Goal: Transaction & Acquisition: Purchase product/service

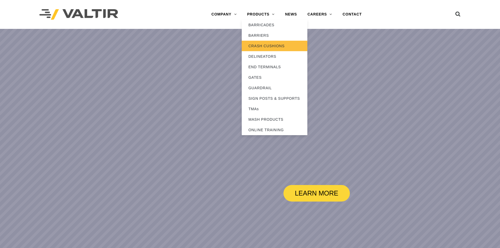
click at [260, 44] on link "CRASH CUSHIONS" at bounding box center [275, 46] width 66 height 11
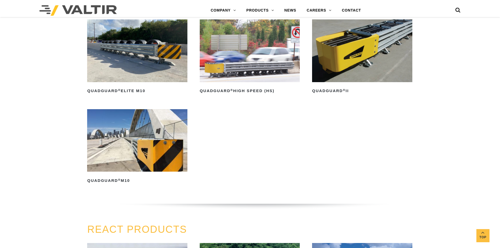
scroll to position [473, 0]
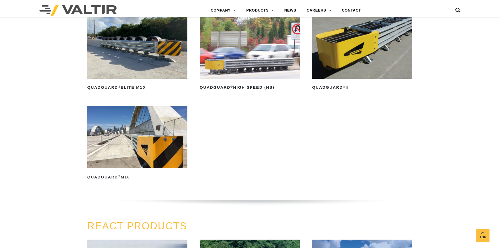
click at [136, 154] on img at bounding box center [137, 137] width 100 height 63
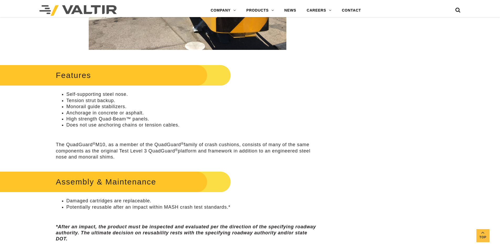
scroll to position [246, 0]
